Goal: Task Accomplishment & Management: Complete application form

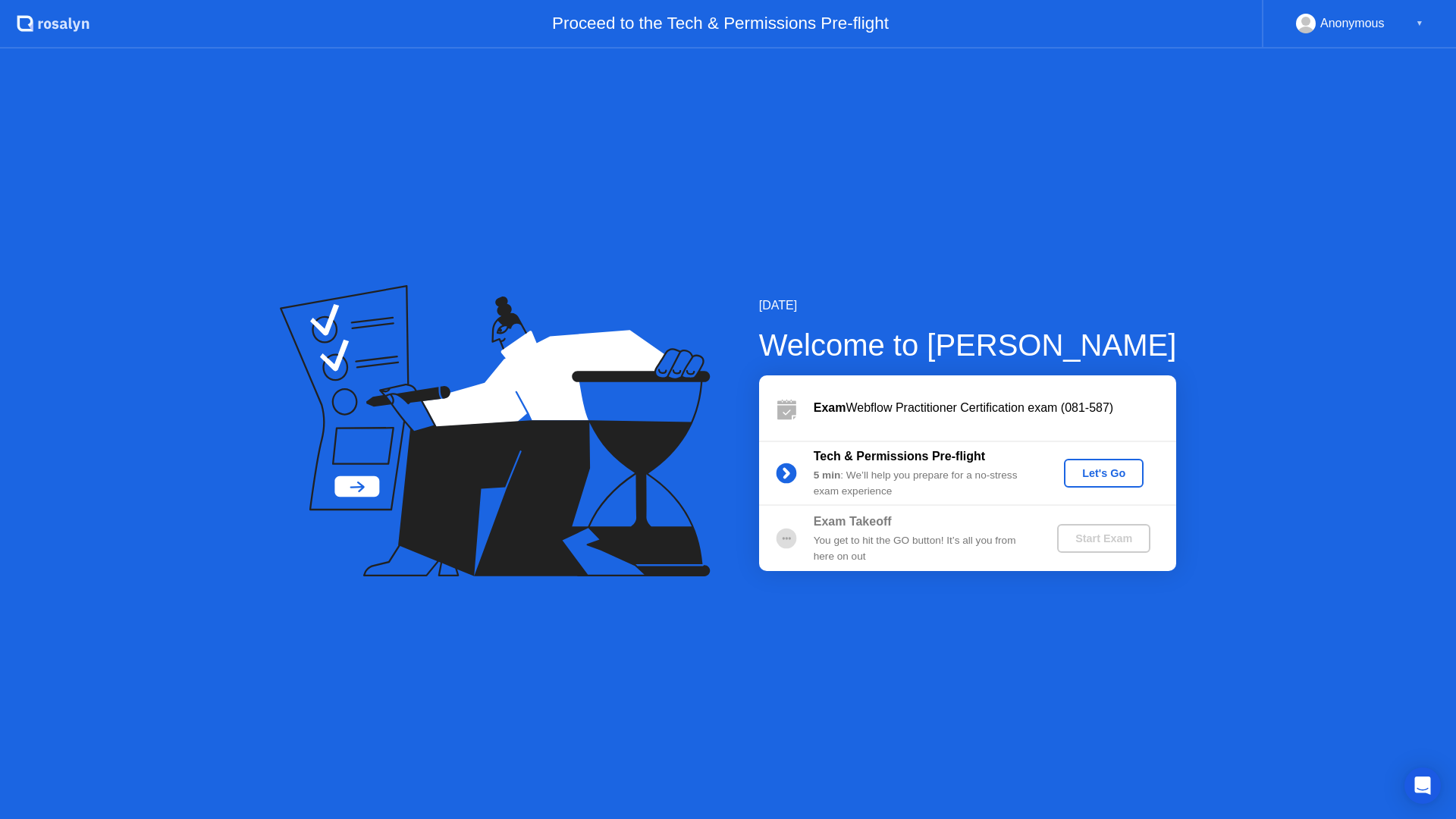
click at [1107, 473] on div "Let's Go" at bounding box center [1103, 472] width 67 height 12
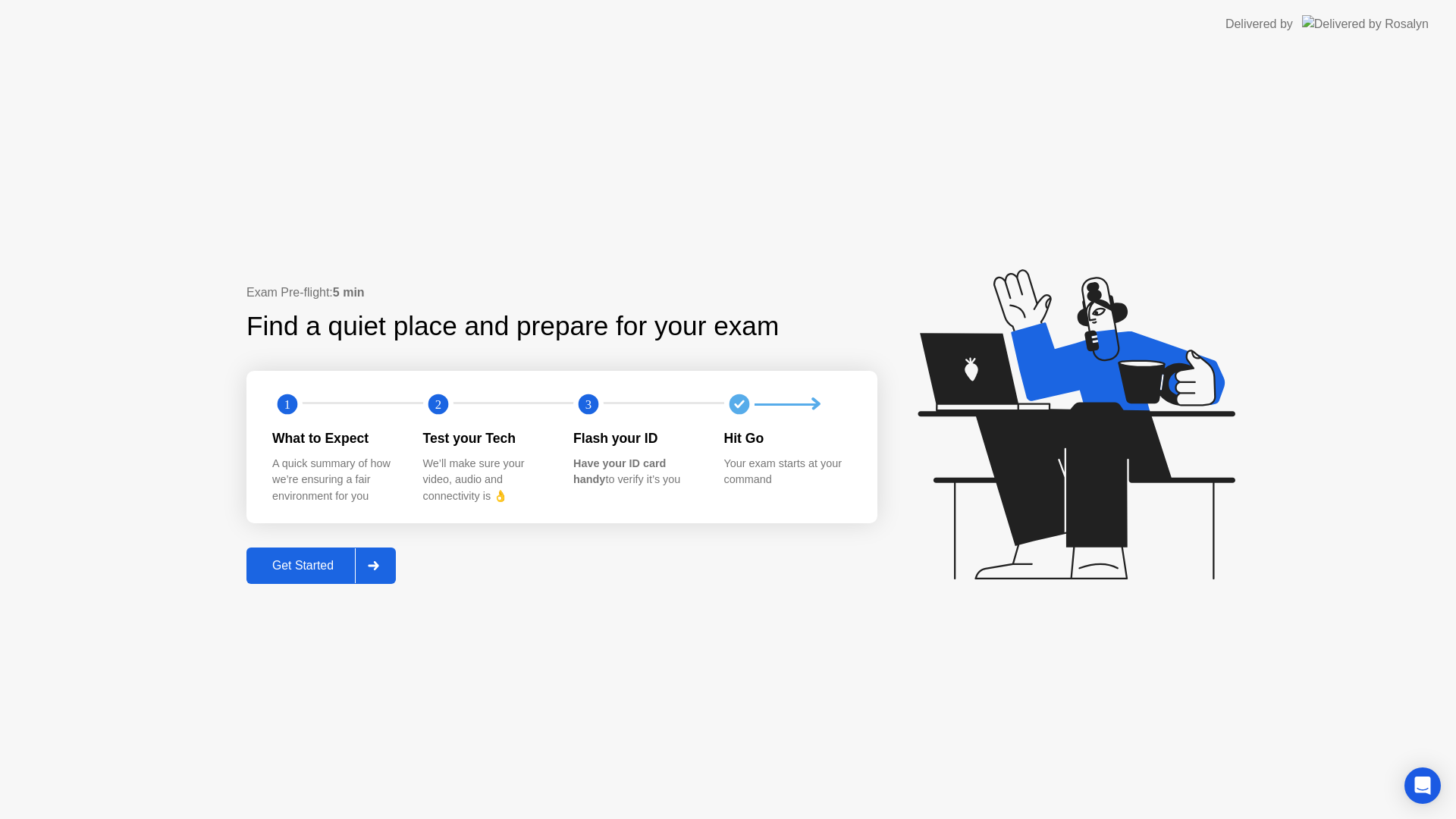
drag, startPoint x: 335, startPoint y: 463, endPoint x: 420, endPoint y: 497, distance: 91.5
click at [420, 497] on div "What to Expect A quick summary of how we’re ensuring a fair environment for you" at bounding box center [348, 467] width 151 height 76
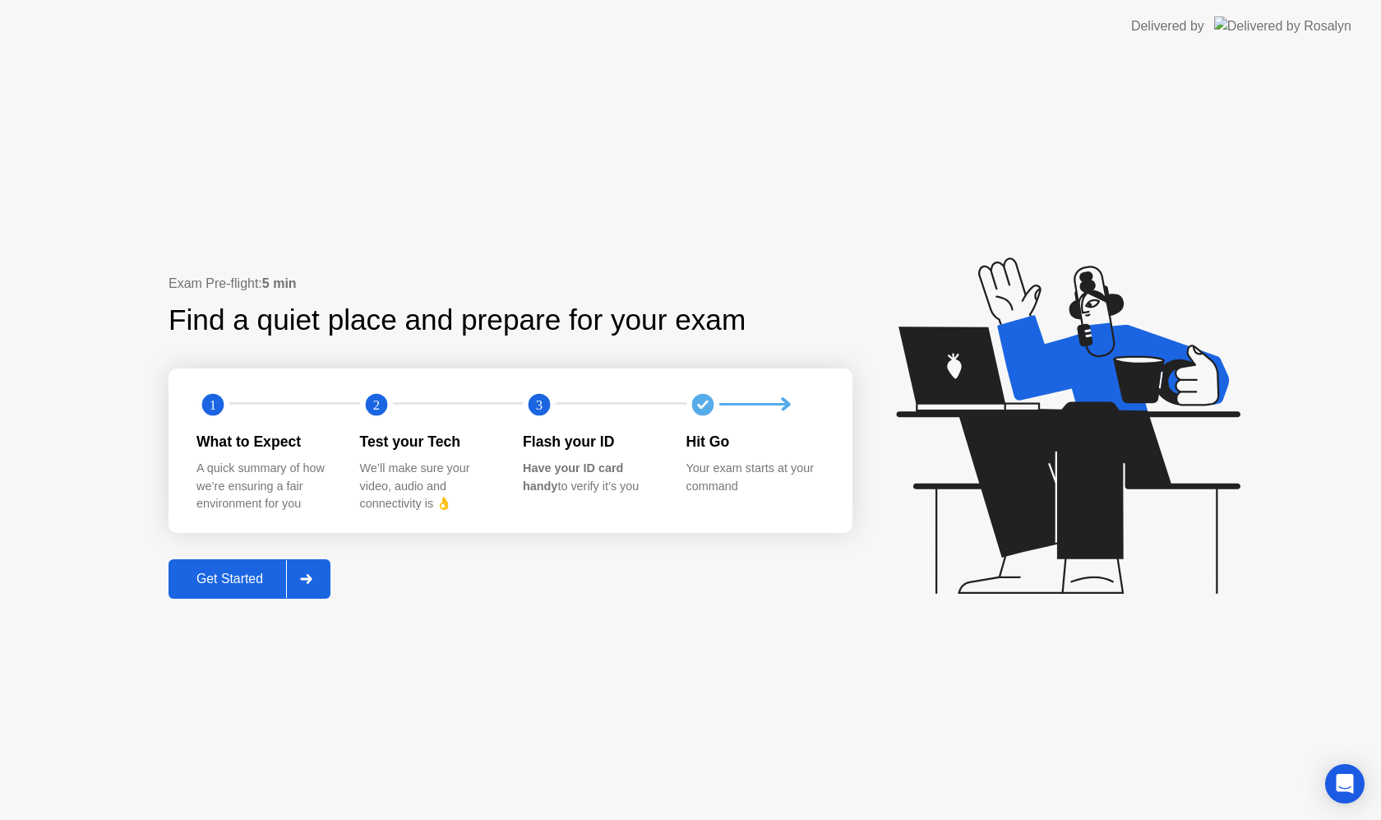
click at [632, 226] on div "Exam Pre-flight: 5 min Find a quiet place and prepare for your exam 1 2 3 What …" at bounding box center [690, 436] width 1381 height 767
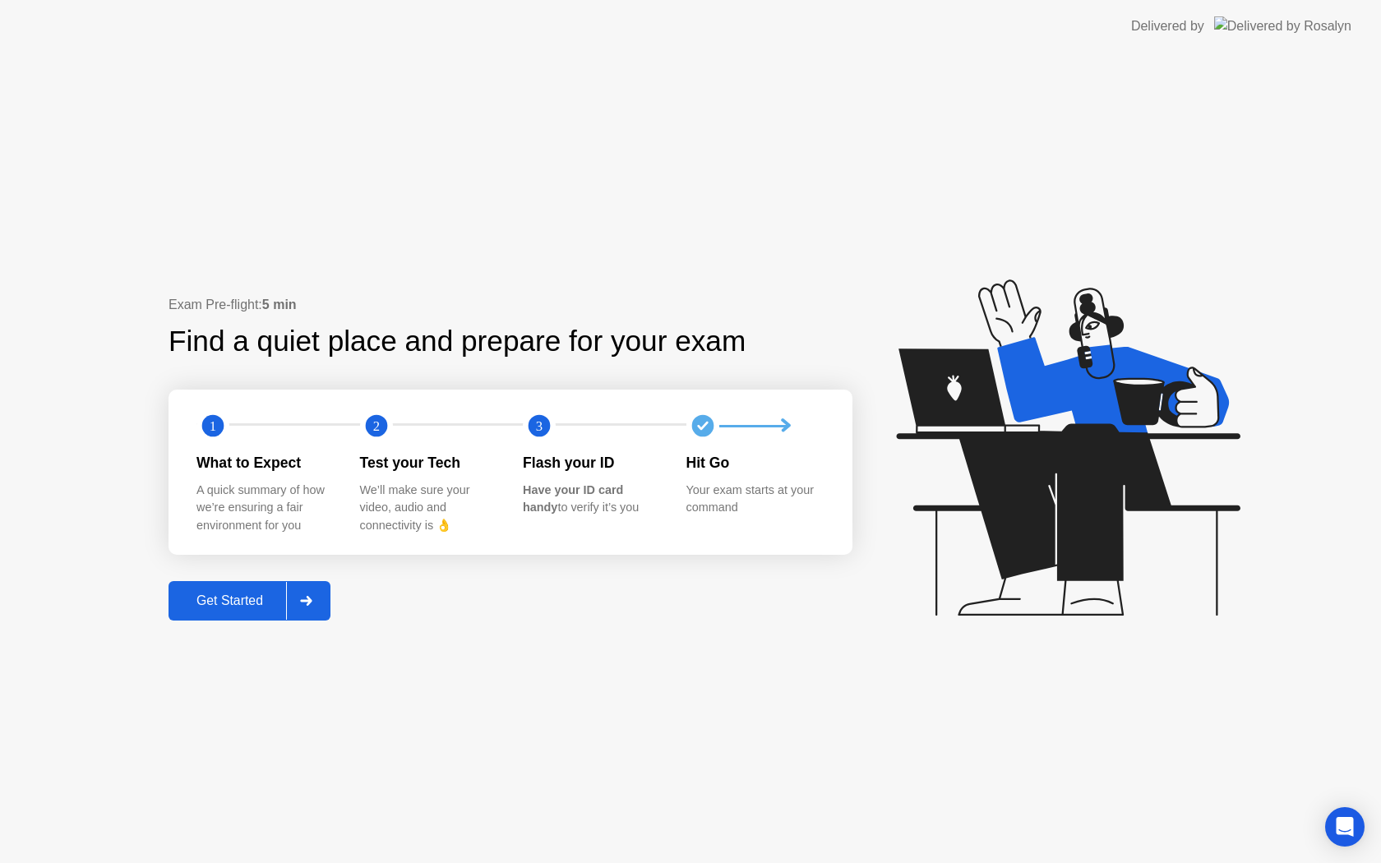
click at [238, 607] on div "Get Started" at bounding box center [229, 601] width 113 height 15
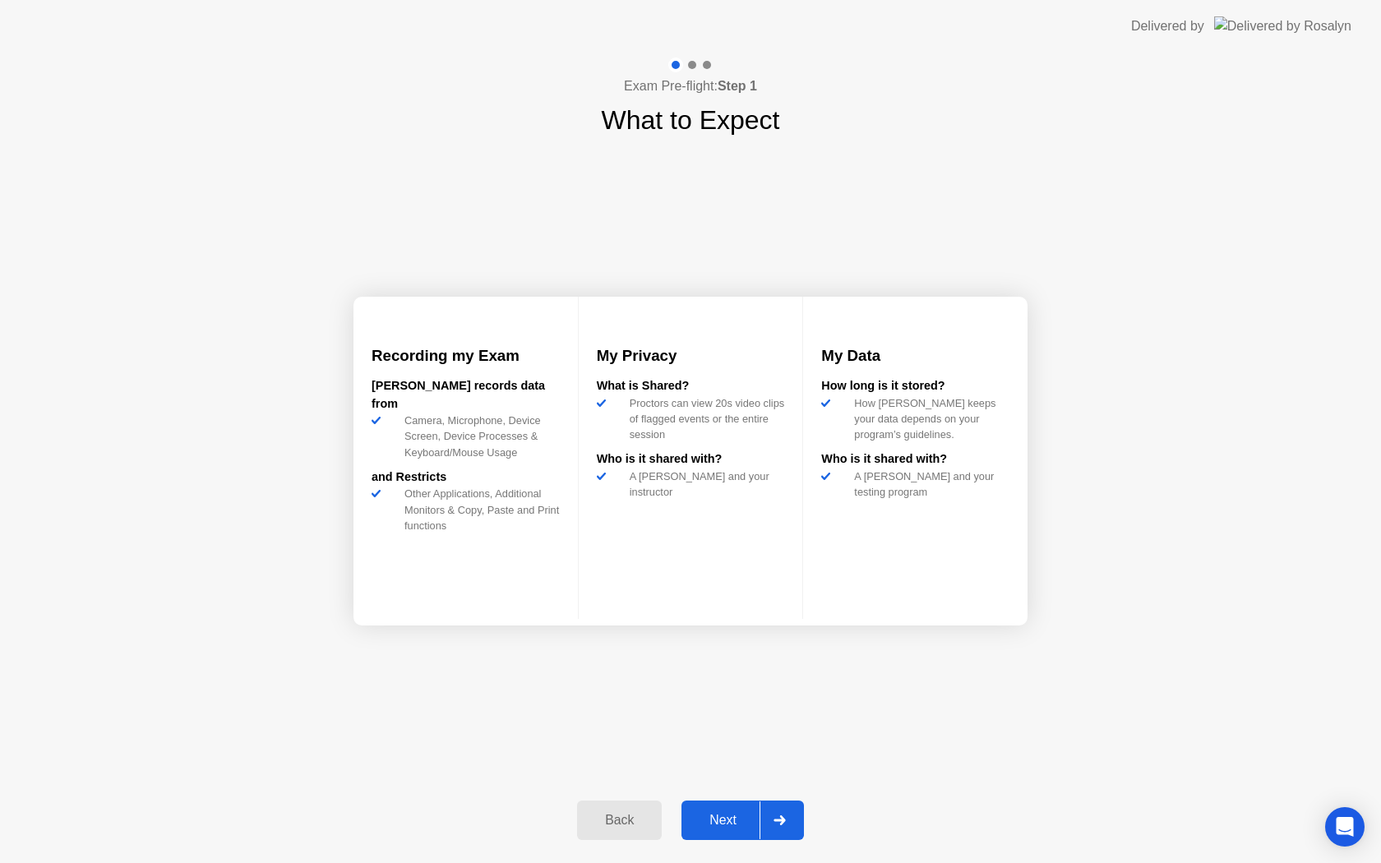
click at [751, 813] on div "Next" at bounding box center [723, 820] width 73 height 15
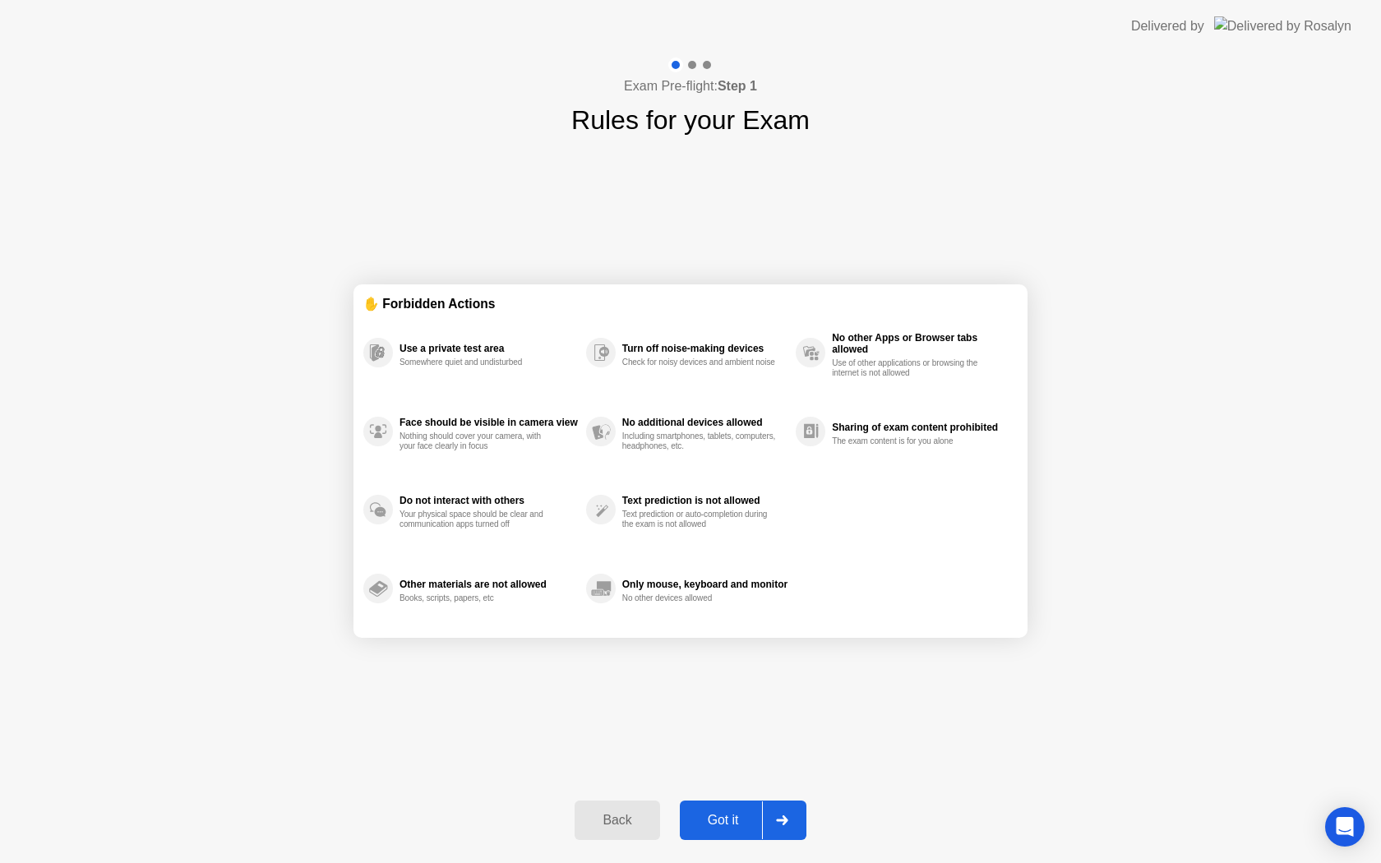
drag, startPoint x: 406, startPoint y: 348, endPoint x: 480, endPoint y: 348, distance: 74.0
click at [480, 348] on div "Use a private test area" at bounding box center [489, 349] width 178 height 12
click at [765, 826] on div at bounding box center [781, 821] width 39 height 38
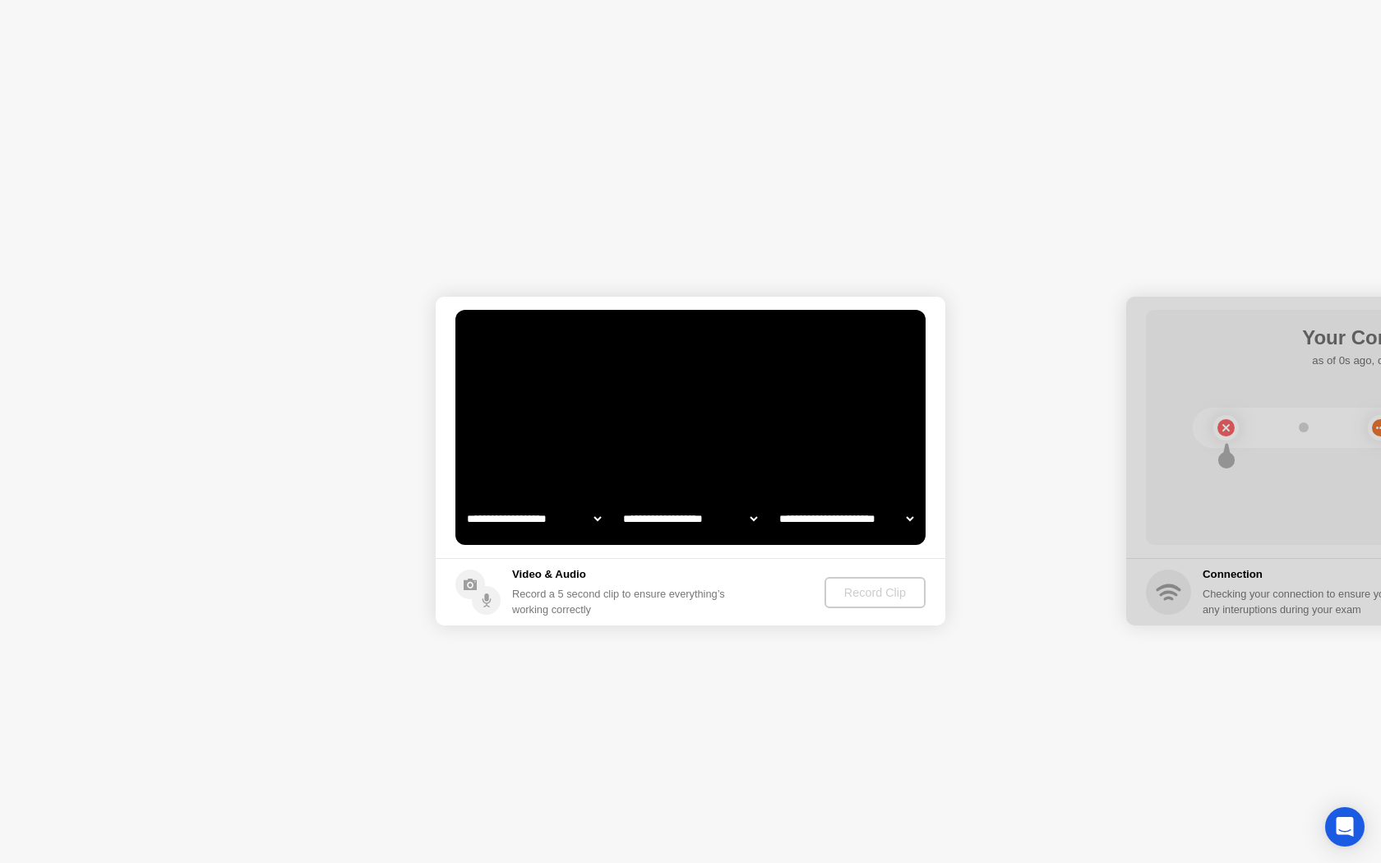
select select "**********"
select select "*******"
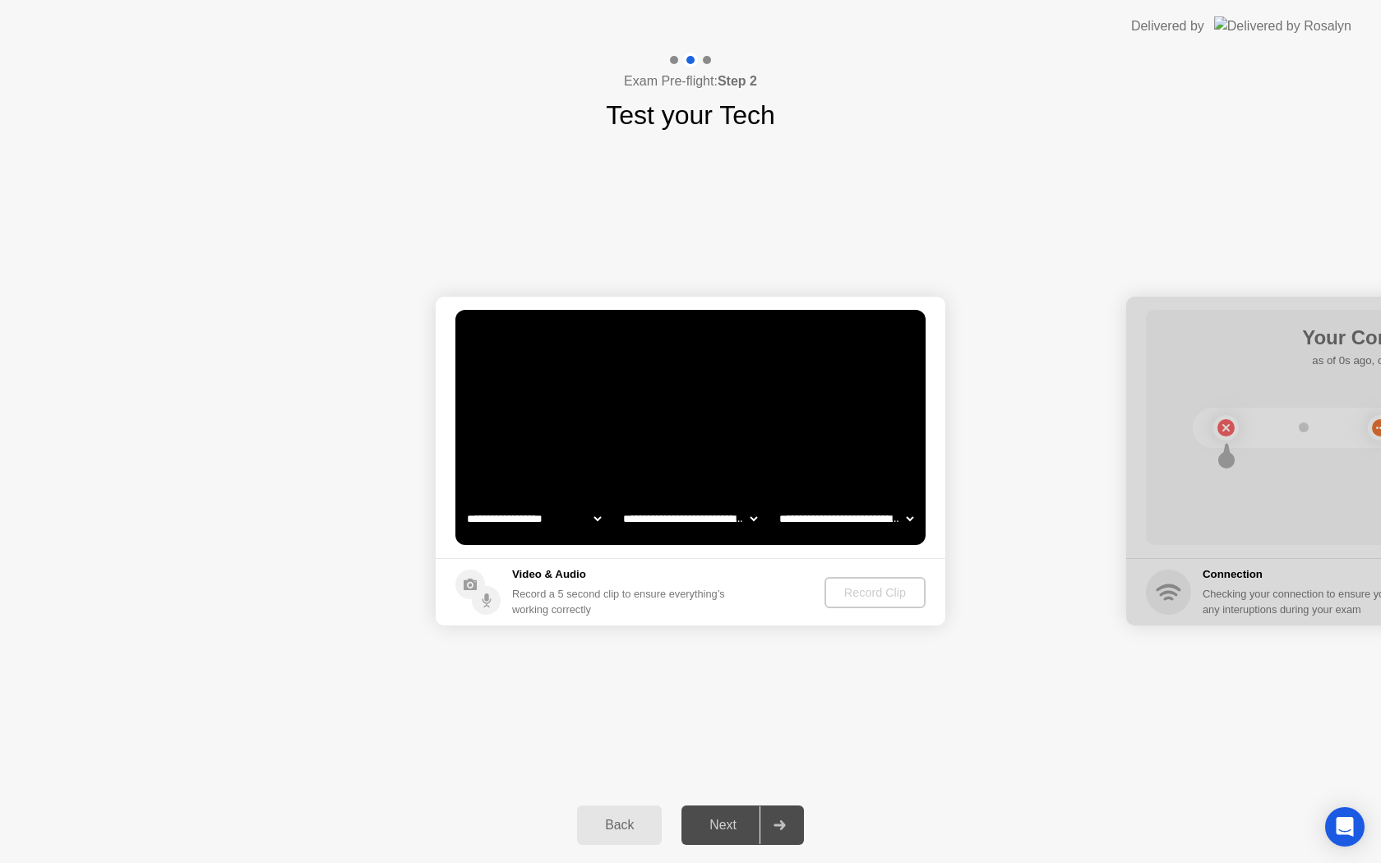
click at [472, 530] on select "**********" at bounding box center [534, 518] width 141 height 33
select select "**********"
click at [859, 588] on div "Record Clip" at bounding box center [876, 592] width 88 height 13
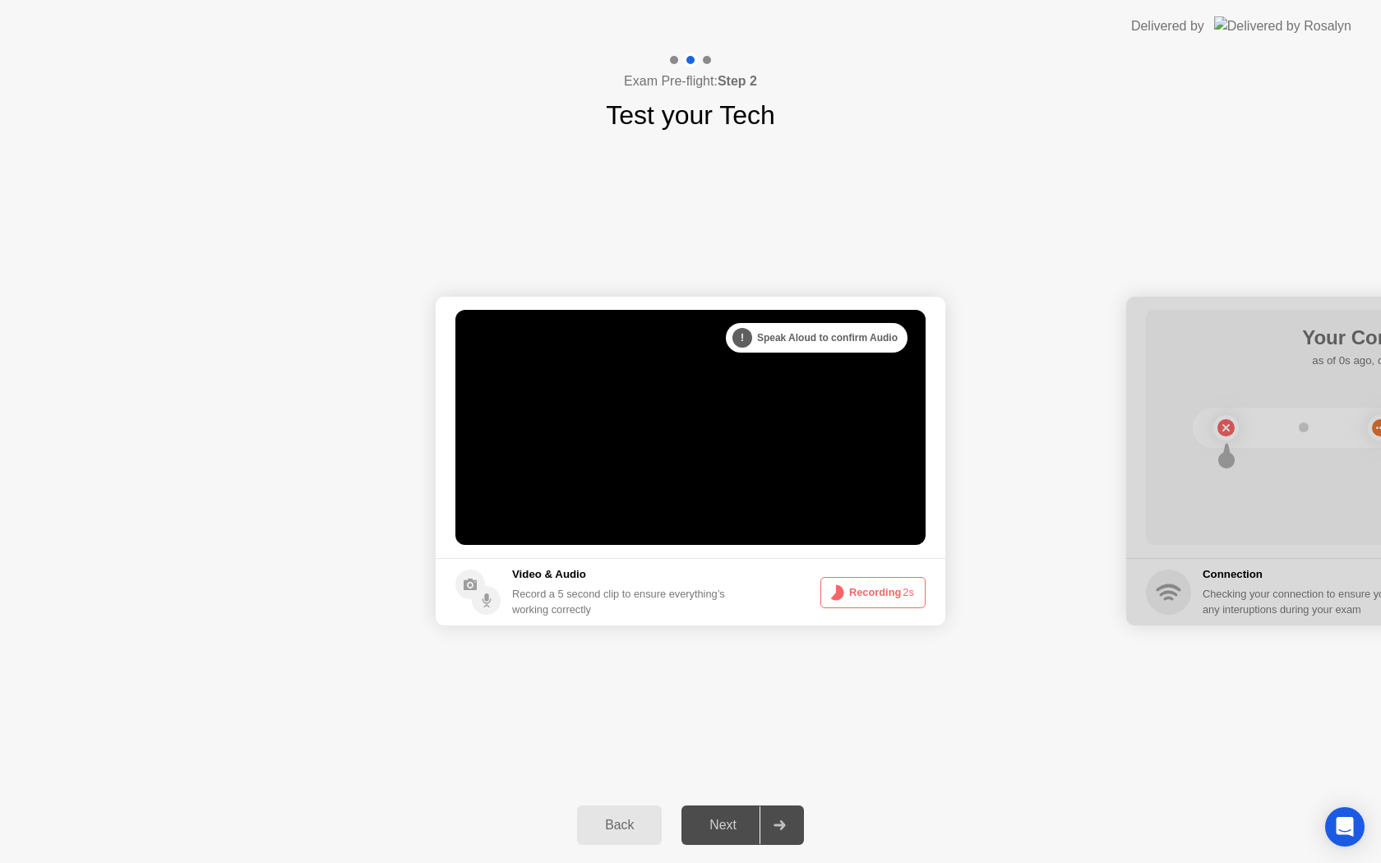
click at [859, 588] on button "Recording 2s" at bounding box center [873, 592] width 105 height 31
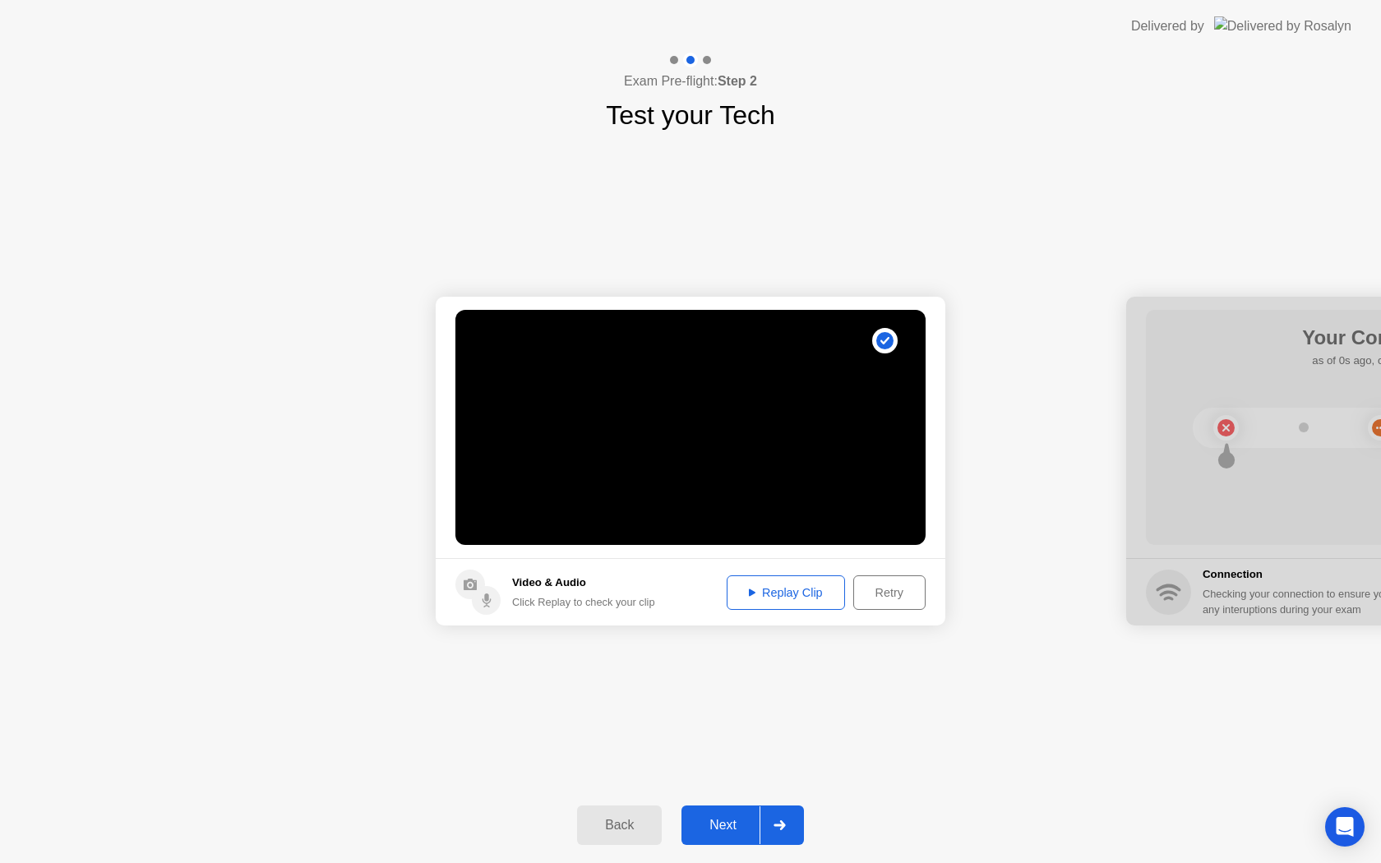
click at [798, 580] on button "Replay Clip" at bounding box center [786, 593] width 118 height 35
click at [742, 830] on div "Next" at bounding box center [723, 825] width 73 height 15
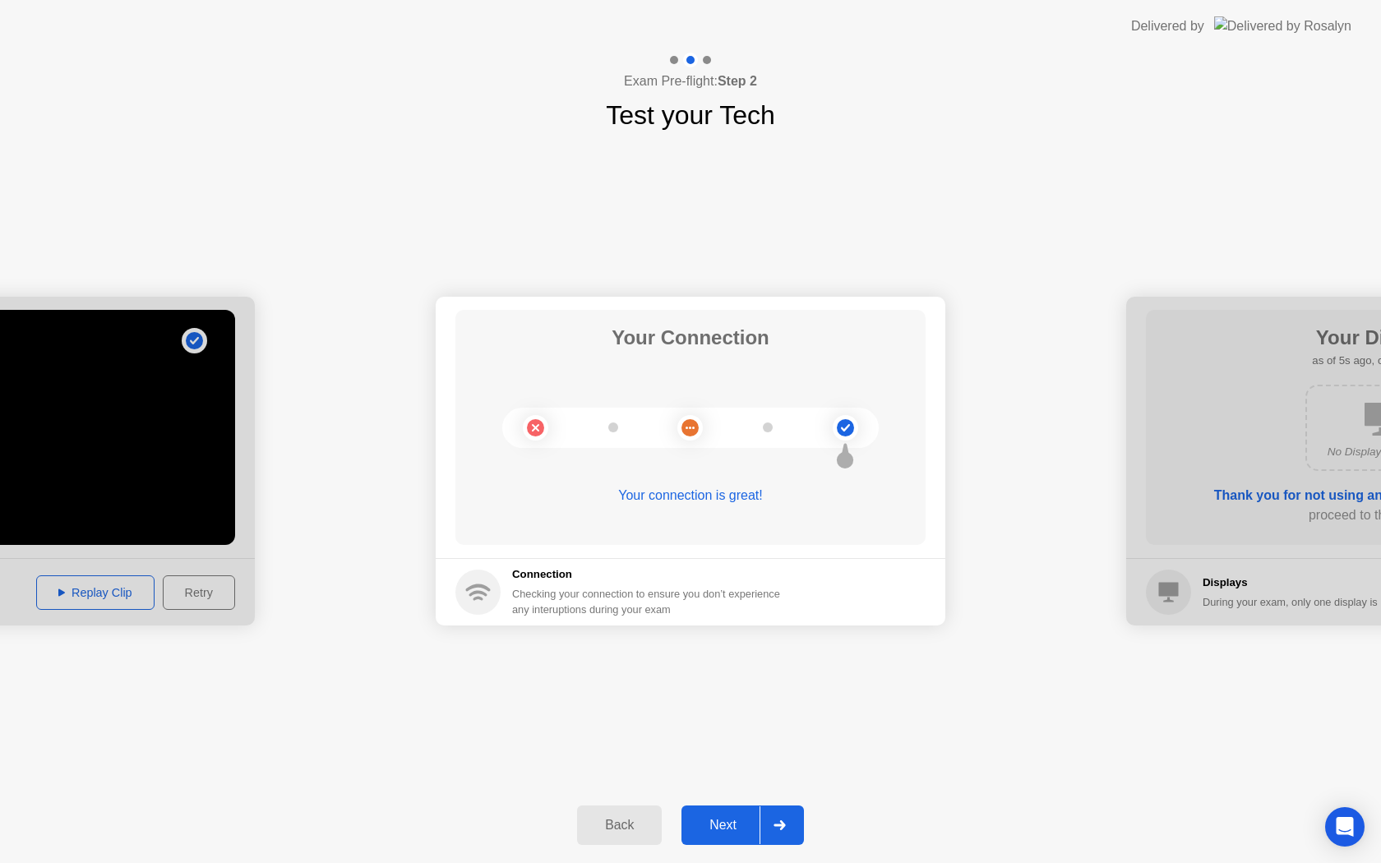
click at [730, 818] on div "Next" at bounding box center [723, 825] width 73 height 15
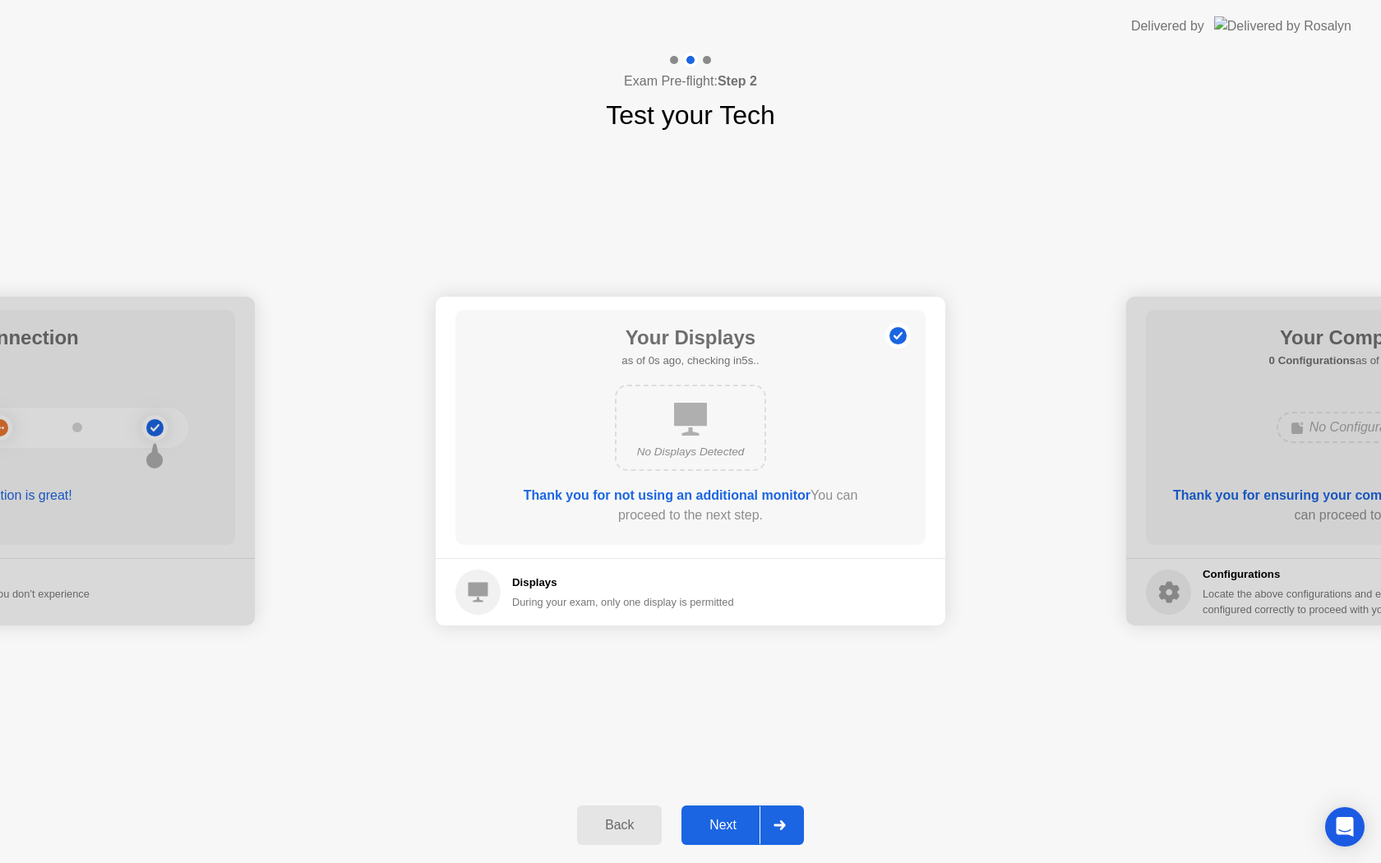
click at [730, 818] on div "Next" at bounding box center [723, 825] width 73 height 15
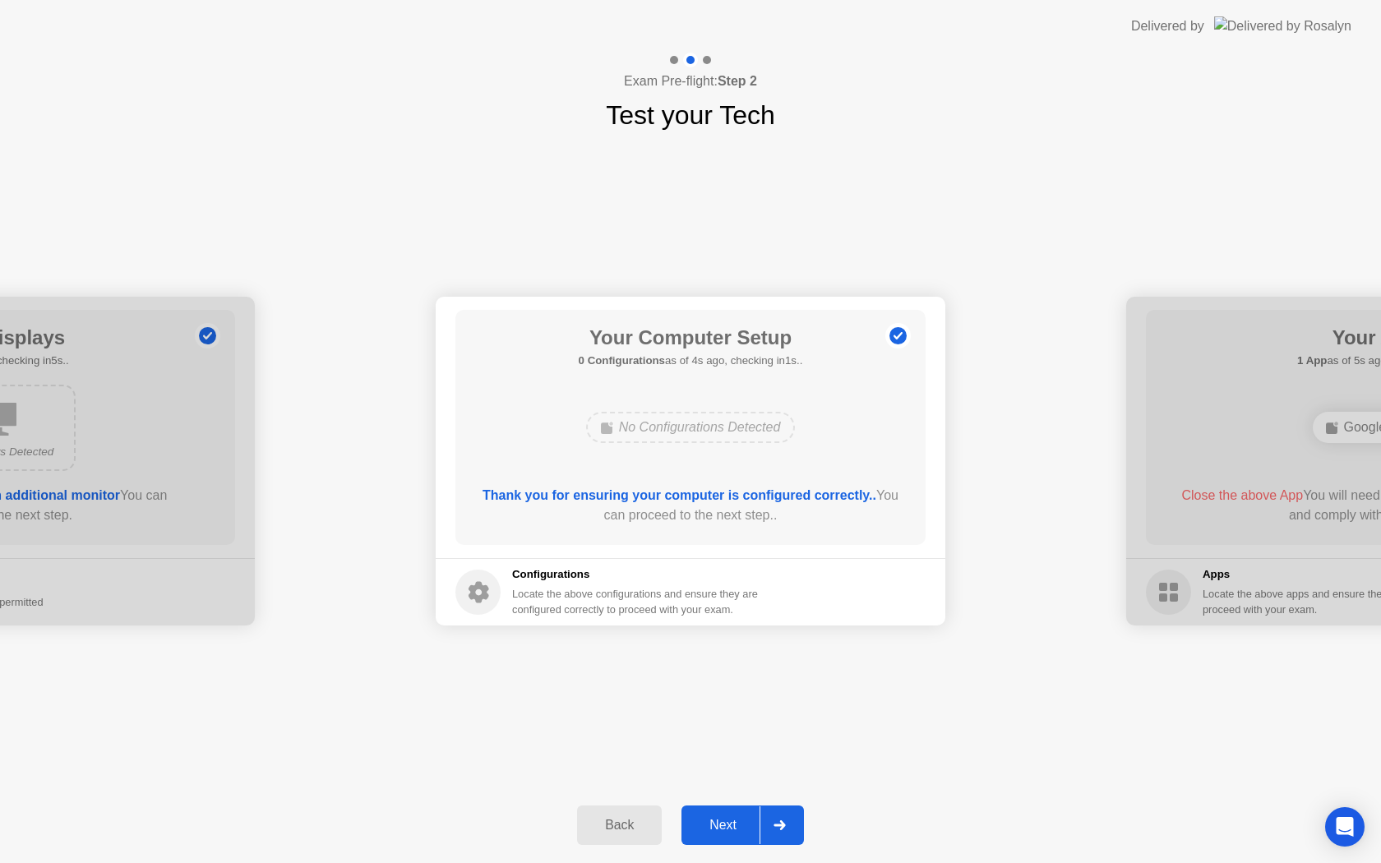
click at [730, 818] on div "Next" at bounding box center [723, 825] width 73 height 15
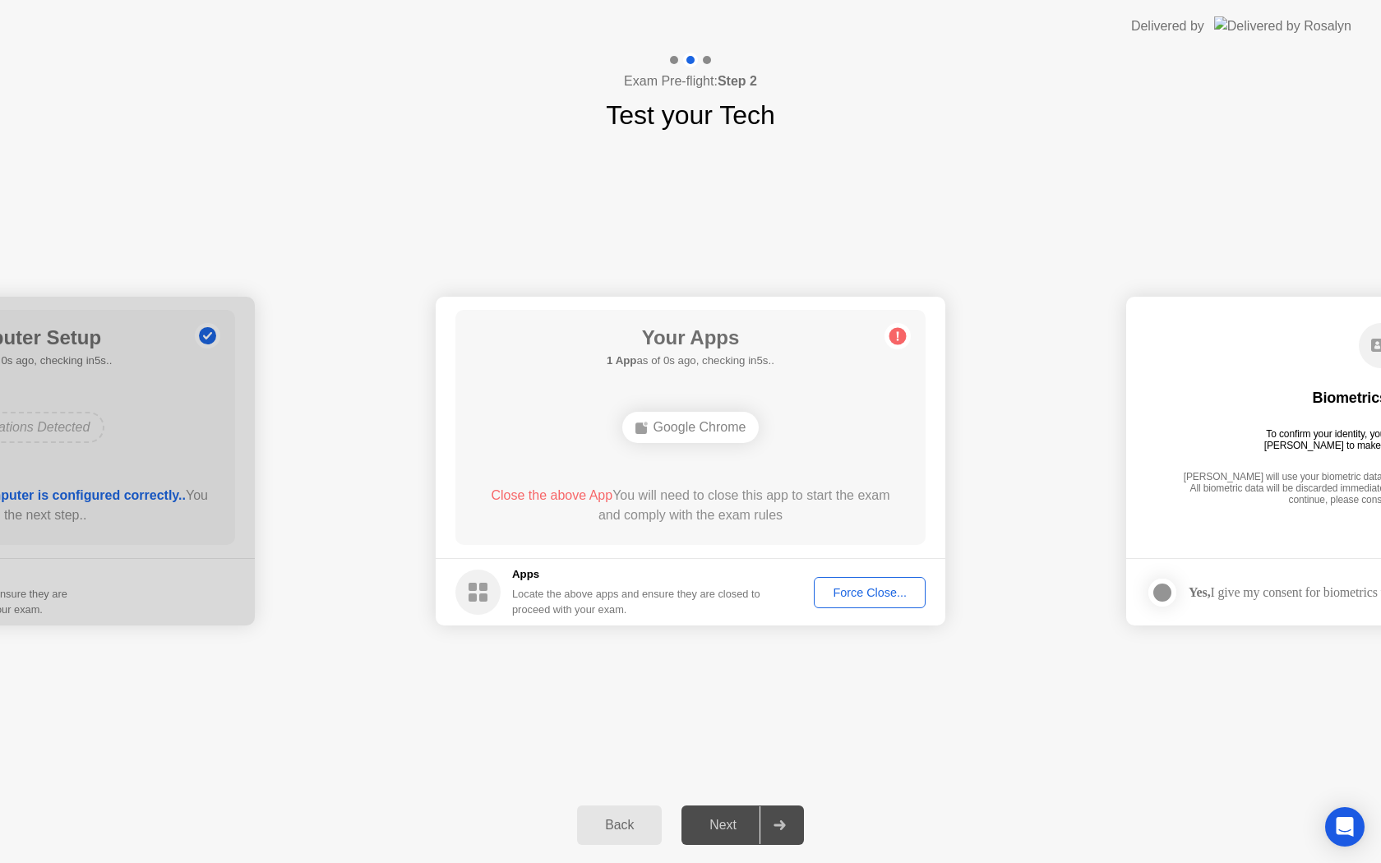
click at [847, 592] on div "Force Close..." at bounding box center [870, 592] width 100 height 13
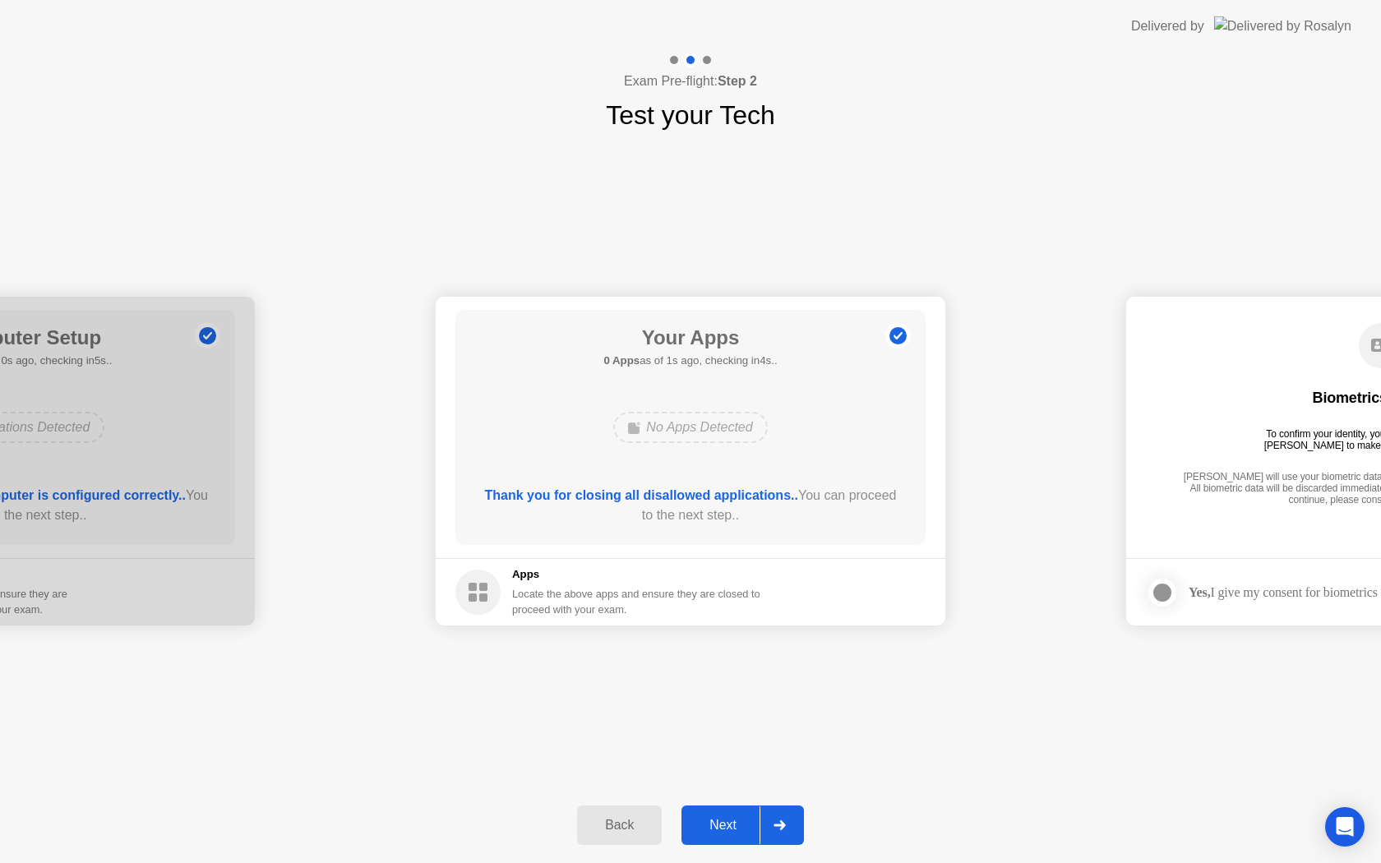
click at [770, 811] on div at bounding box center [779, 826] width 39 height 38
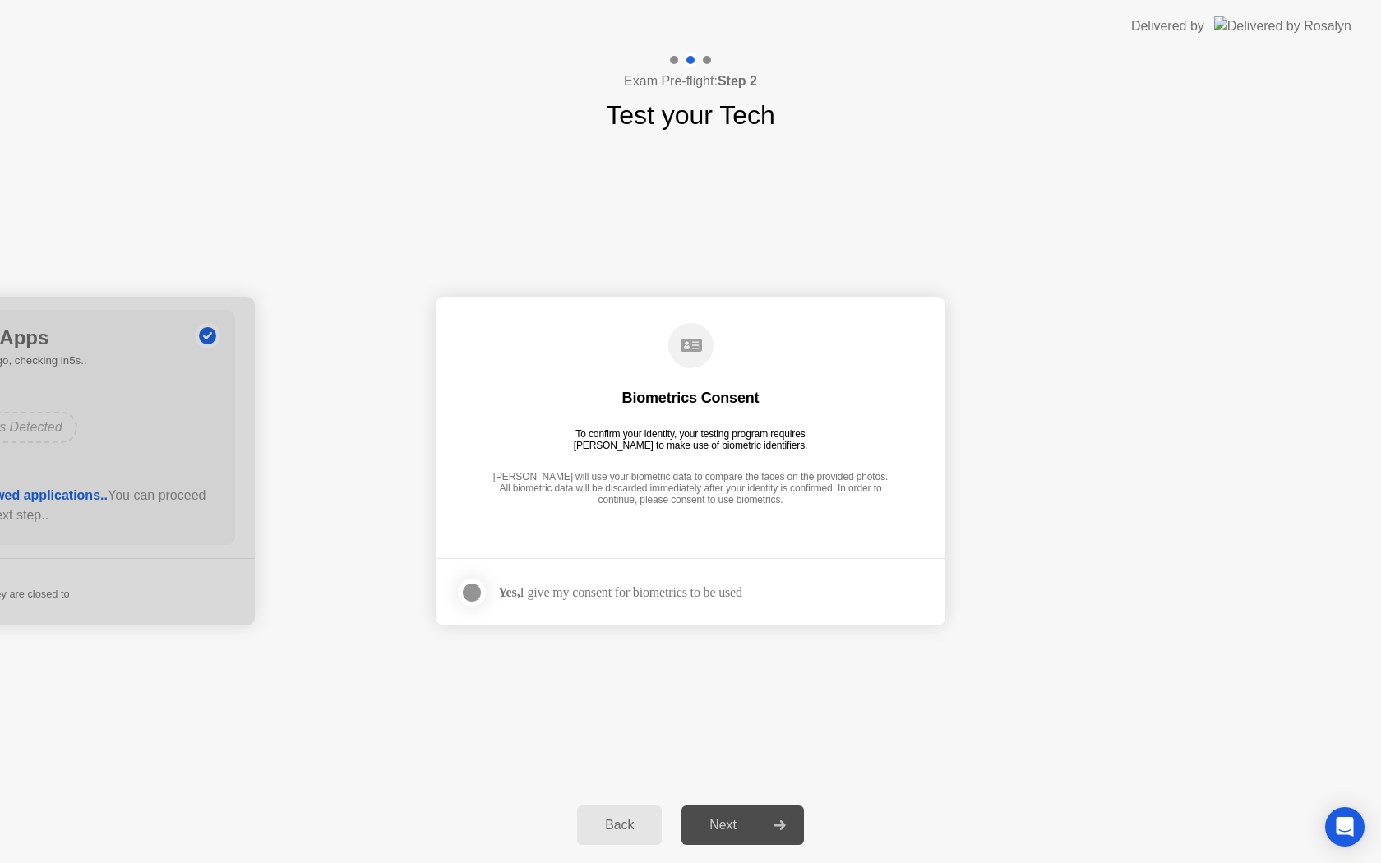
click at [721, 599] on div "Yes, I give my consent for biometrics to be used" at bounding box center [620, 593] width 244 height 16
click at [478, 595] on div at bounding box center [472, 593] width 20 height 20
click at [741, 818] on div "Next" at bounding box center [723, 825] width 73 height 15
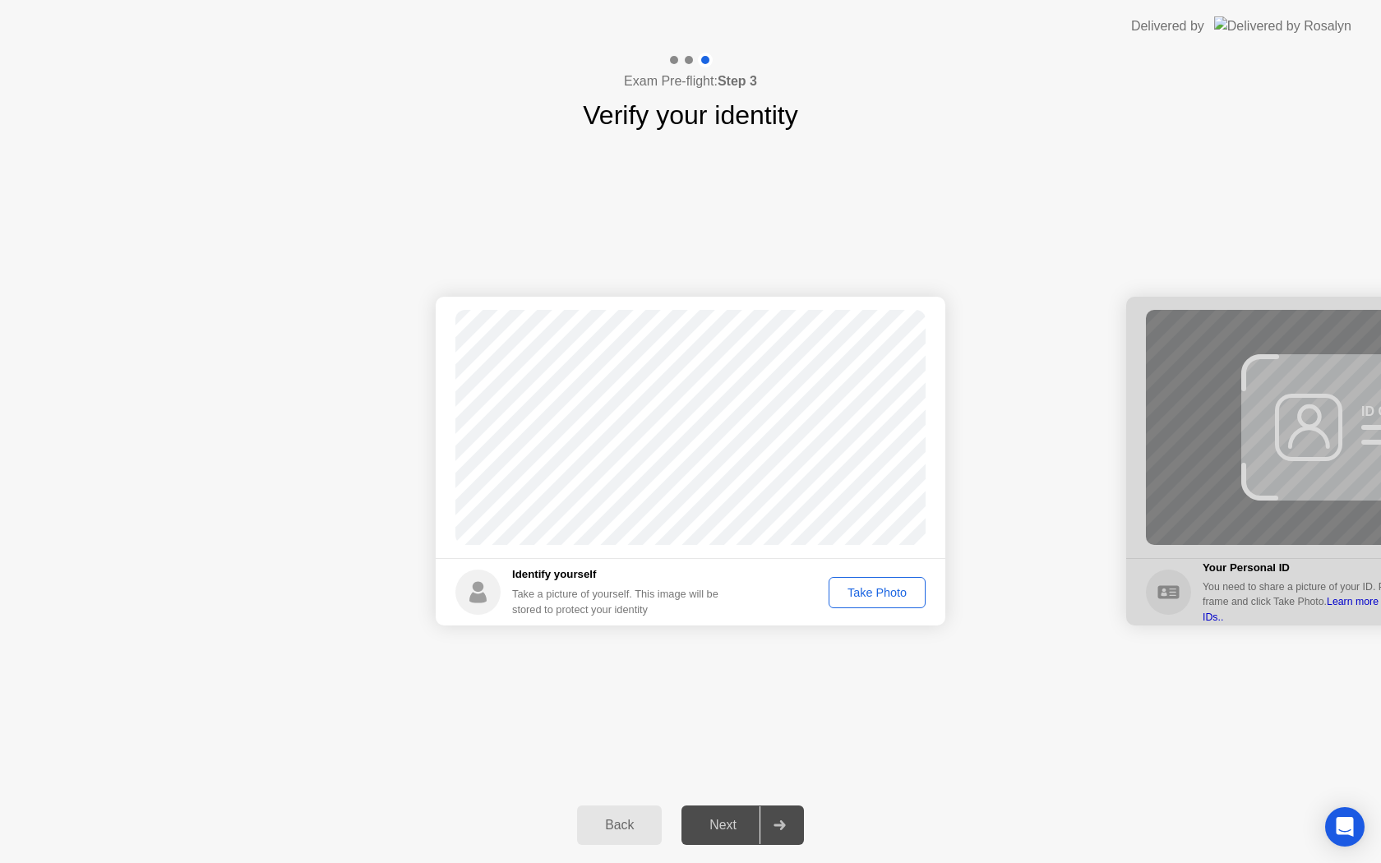
click at [895, 599] on div "Take Photo" at bounding box center [878, 592] width 86 height 13
click at [752, 823] on div "Next" at bounding box center [723, 825] width 73 height 15
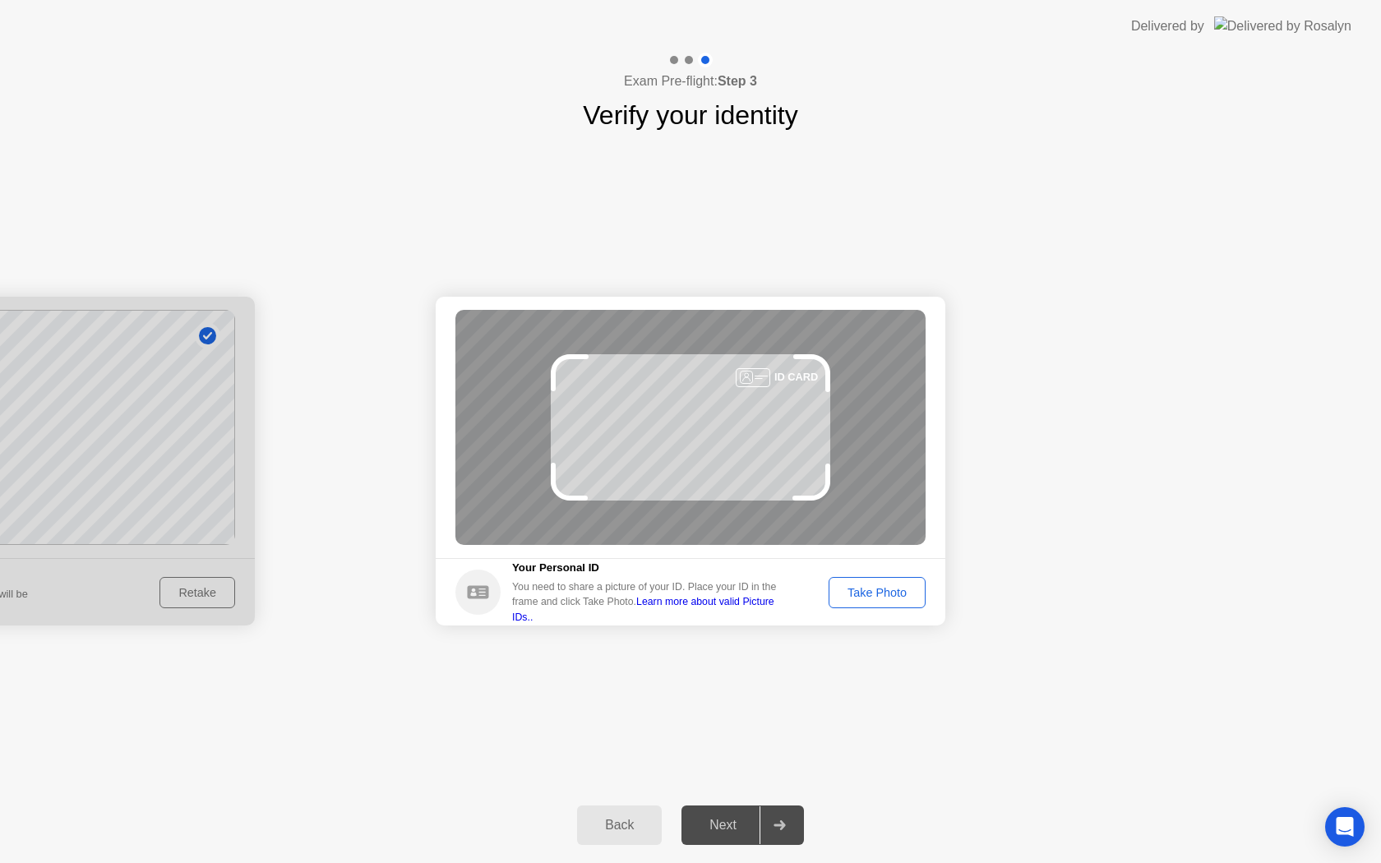
click at [867, 596] on div "Take Photo" at bounding box center [878, 592] width 86 height 13
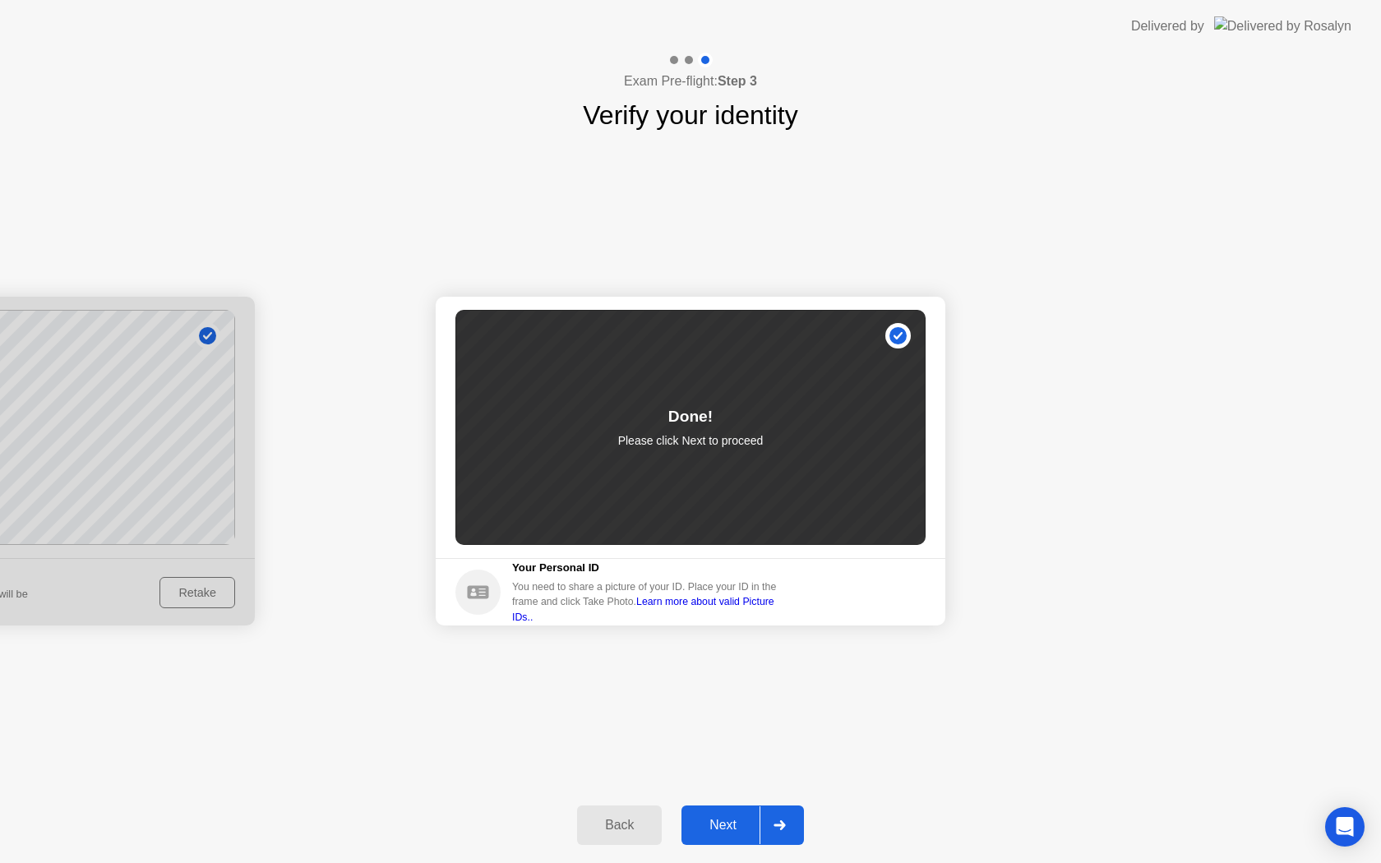
click at [733, 818] on div "Next" at bounding box center [723, 825] width 73 height 15
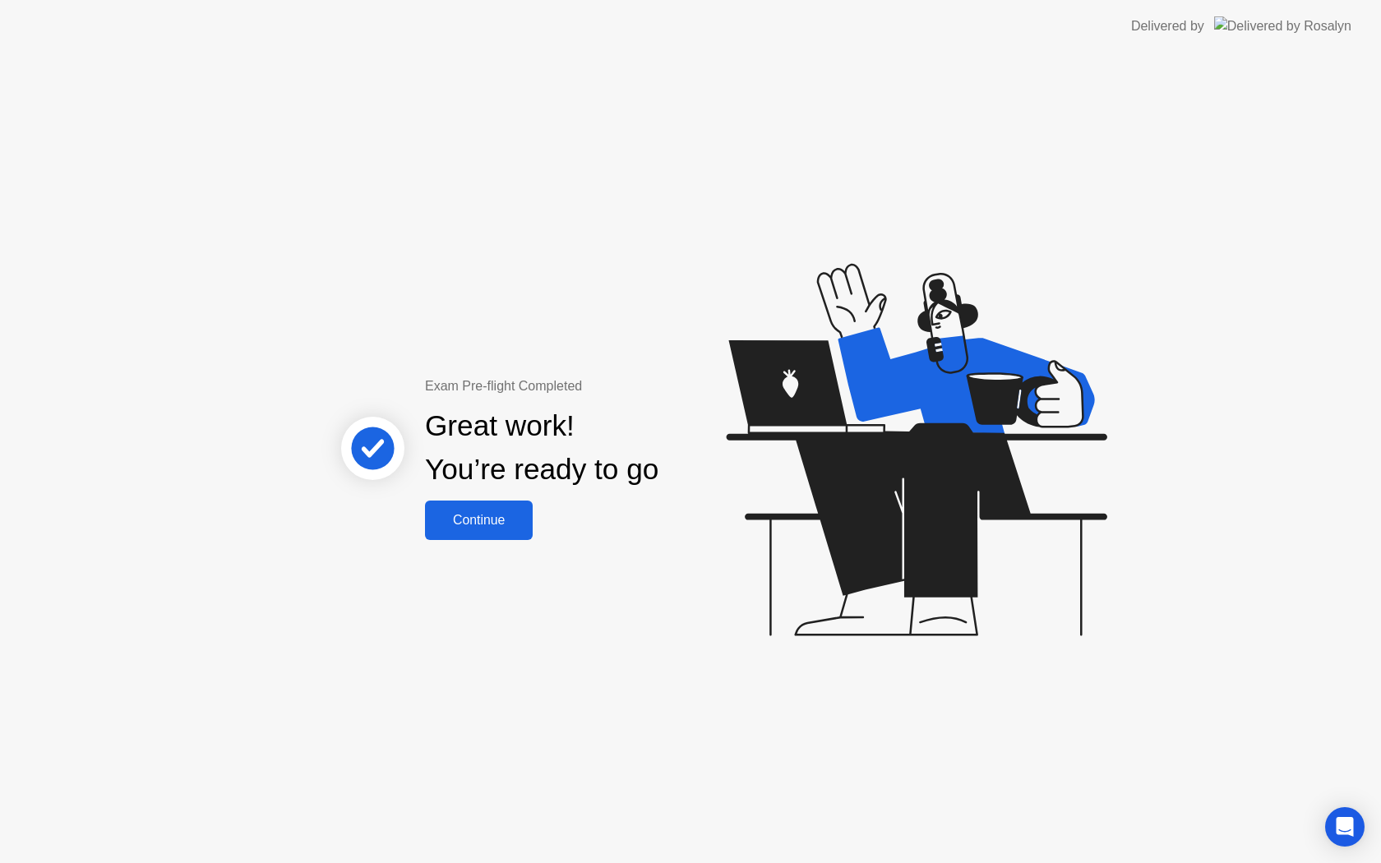
click at [444, 516] on div "Continue" at bounding box center [479, 520] width 98 height 15
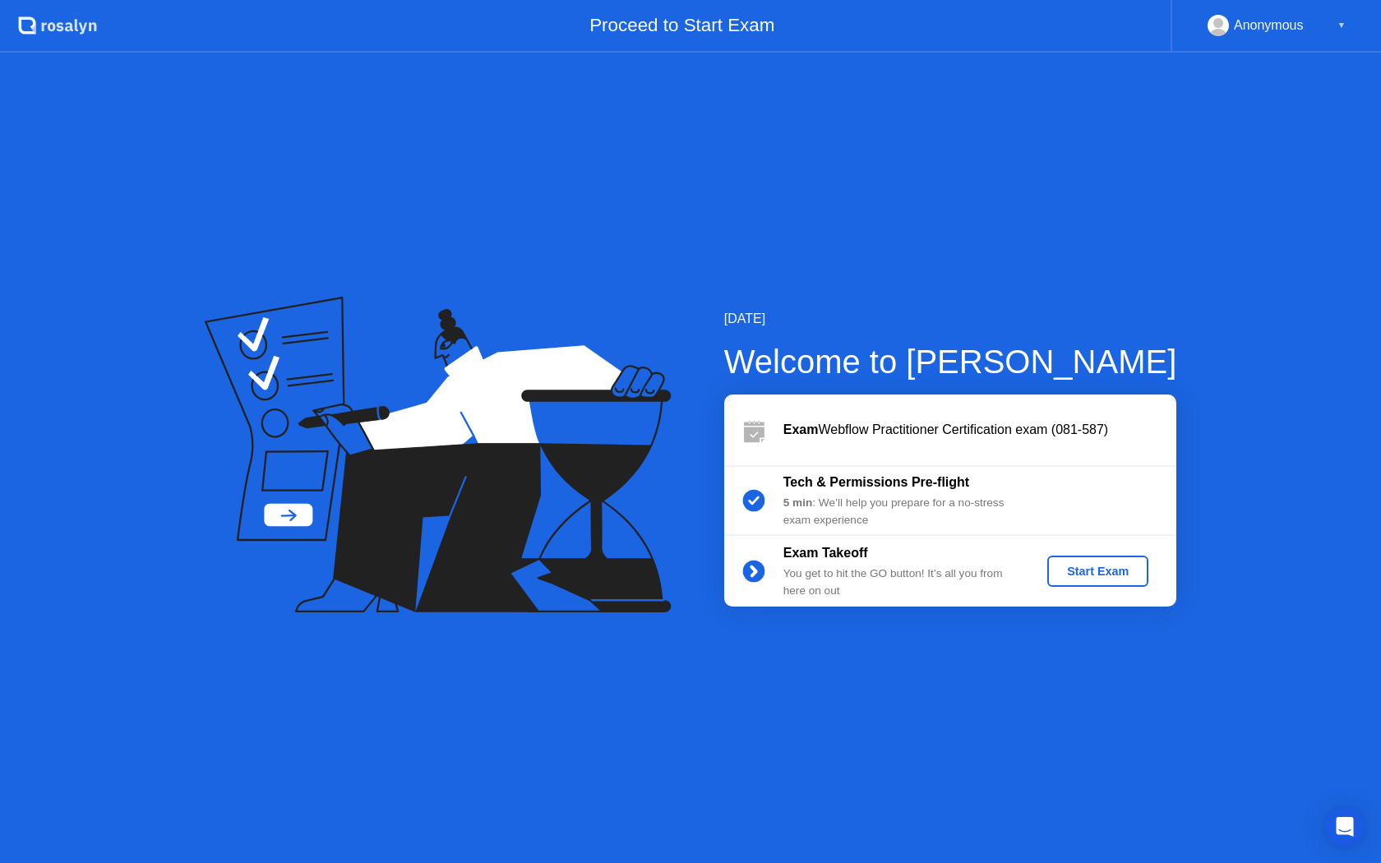
click at [1084, 568] on div "Start Exam" at bounding box center [1098, 571] width 88 height 13
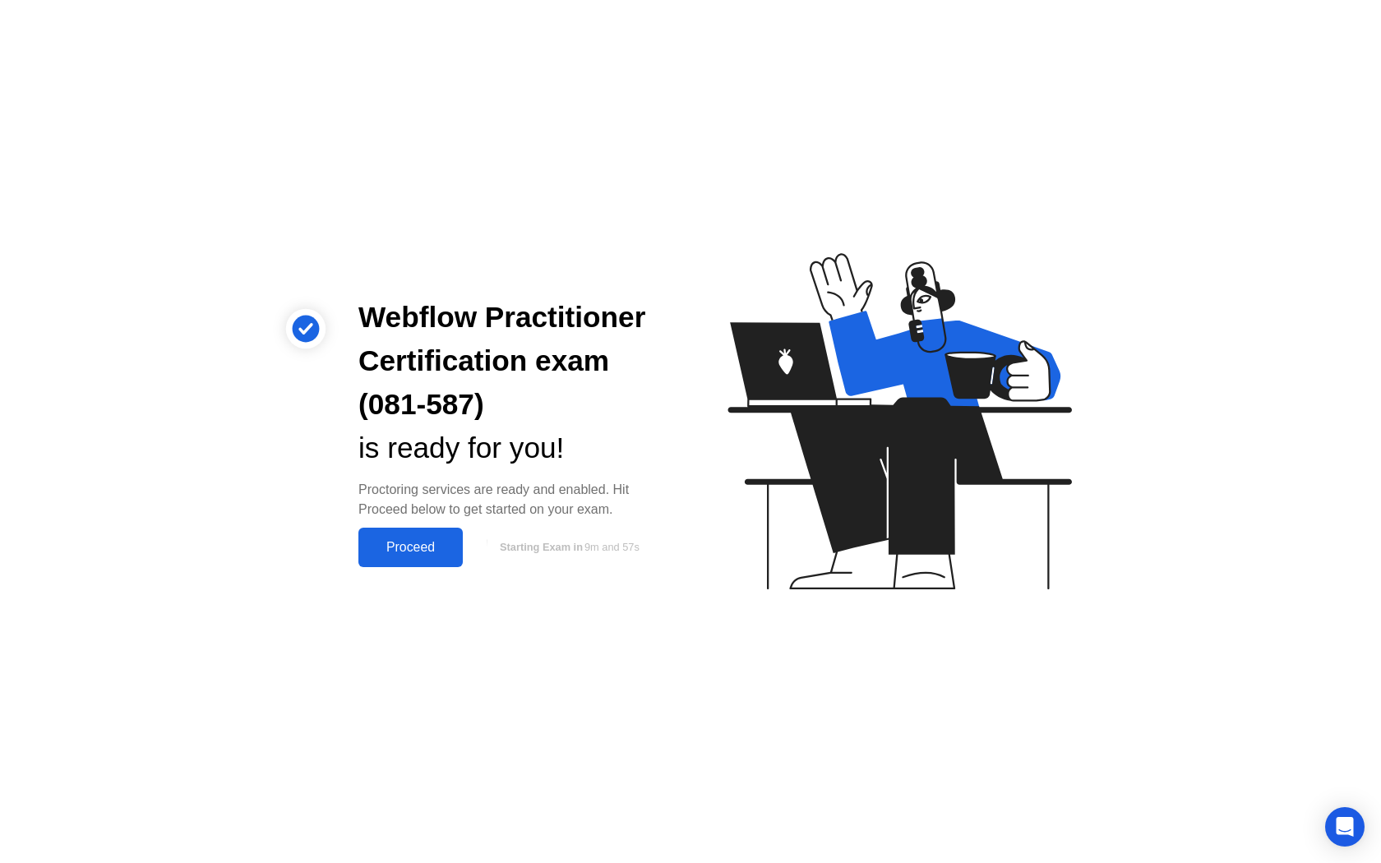
click at [426, 552] on div "Proceed" at bounding box center [410, 547] width 95 height 15
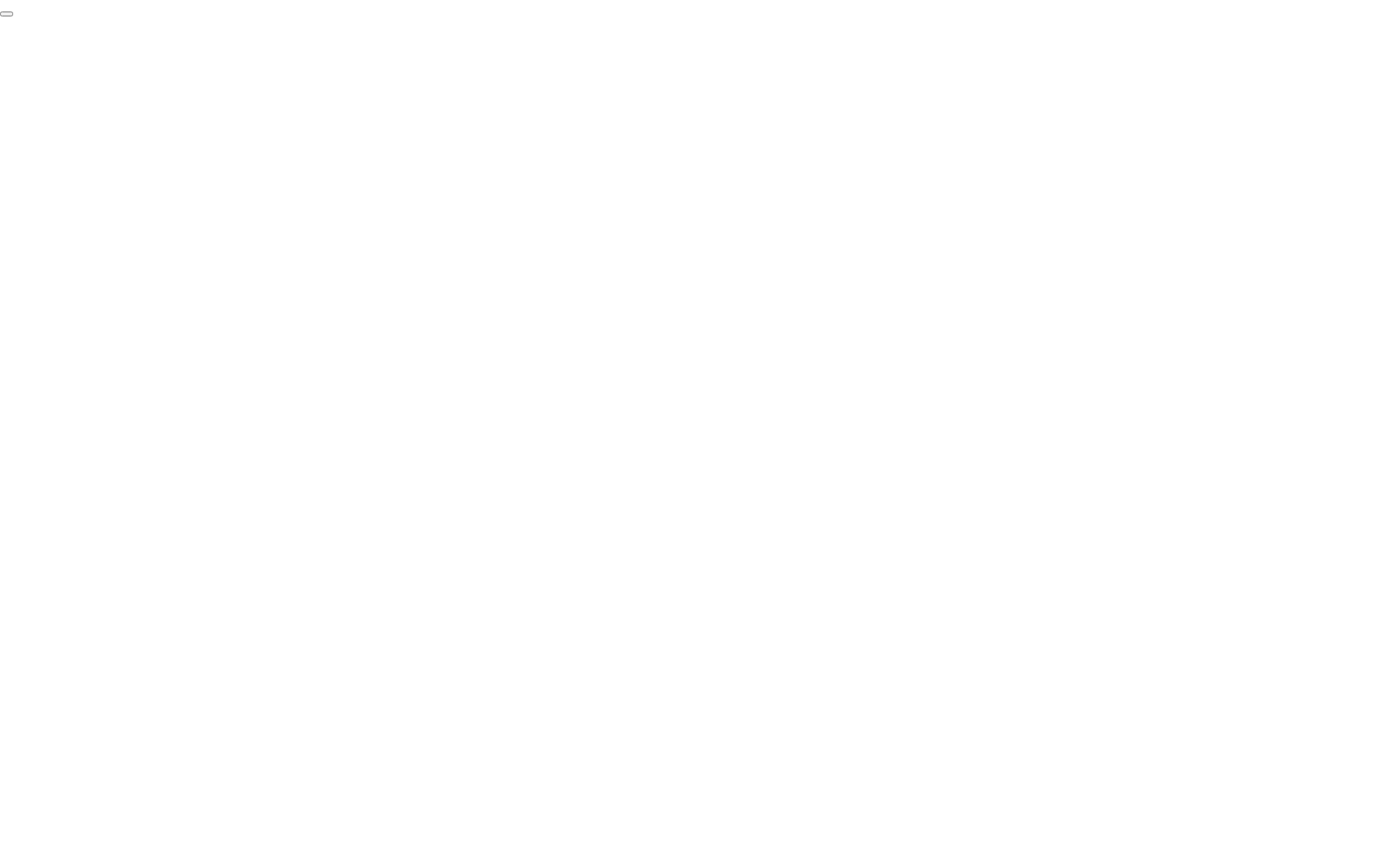
click div "End Proctoring Session"
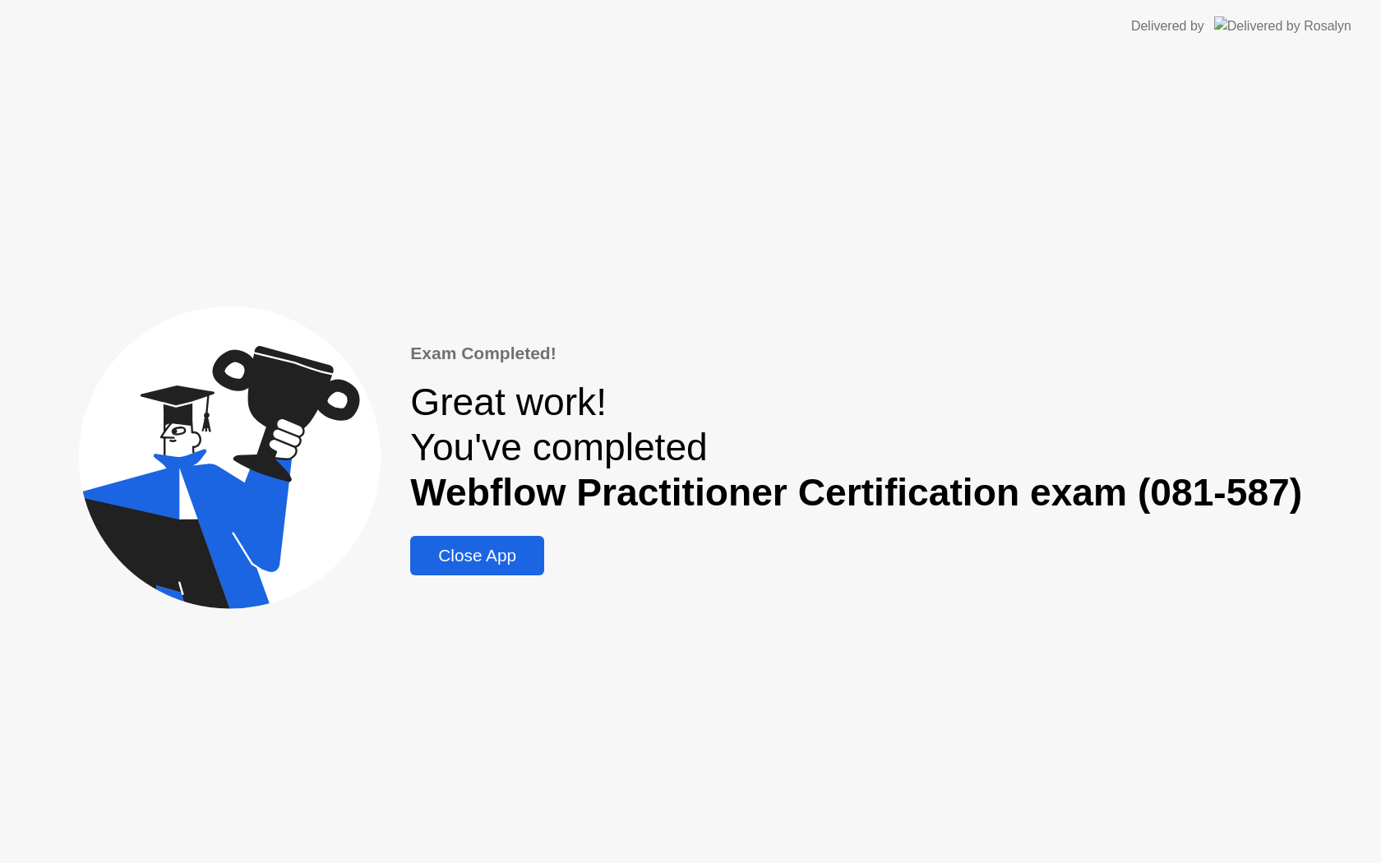
click at [520, 561] on div "Close App" at bounding box center [477, 556] width 124 height 20
